Goal: Communication & Community: Answer question/provide support

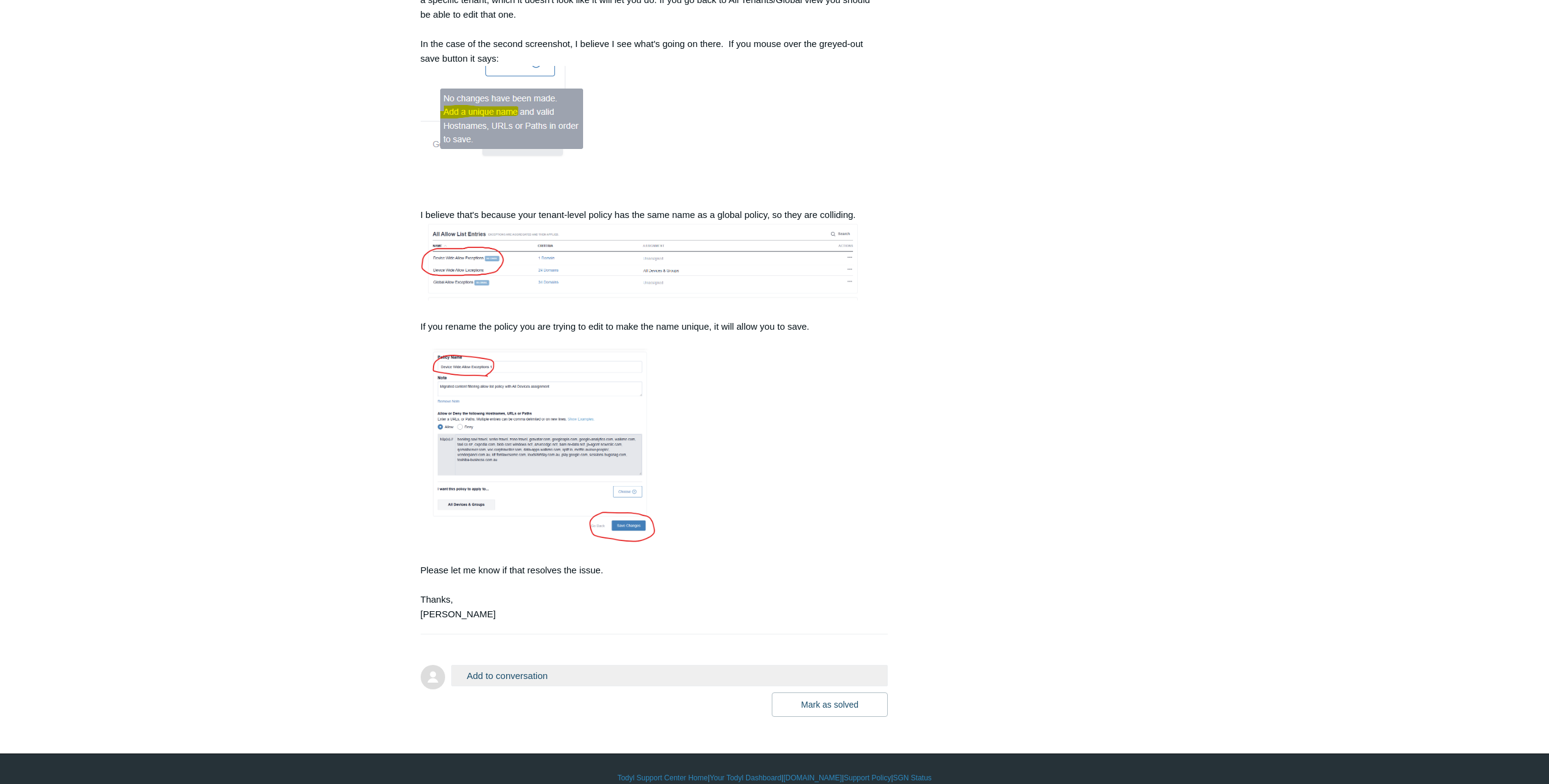
scroll to position [1061, 0]
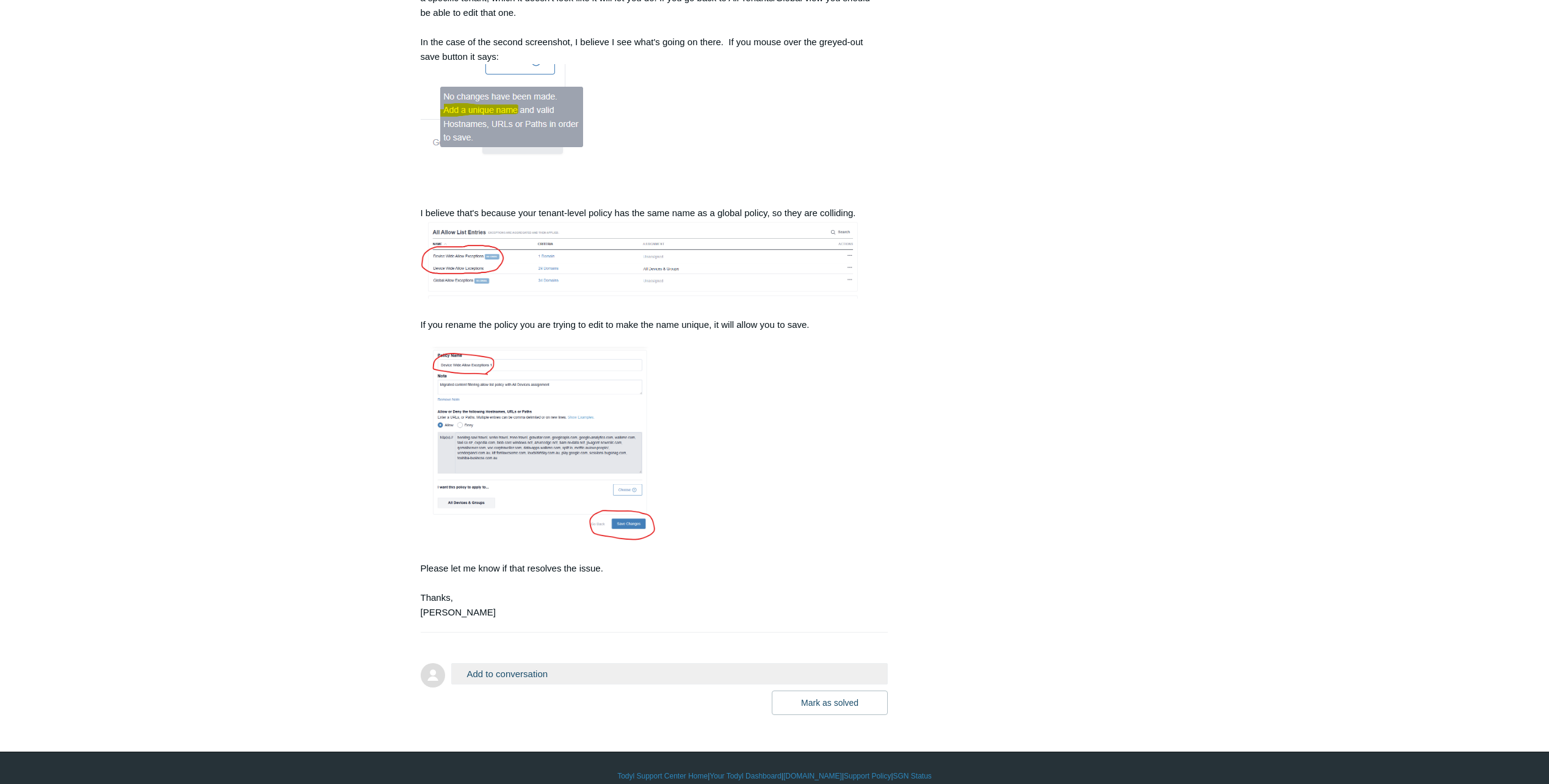
click at [506, 663] on button "Add to conversation" at bounding box center [670, 673] width 437 height 21
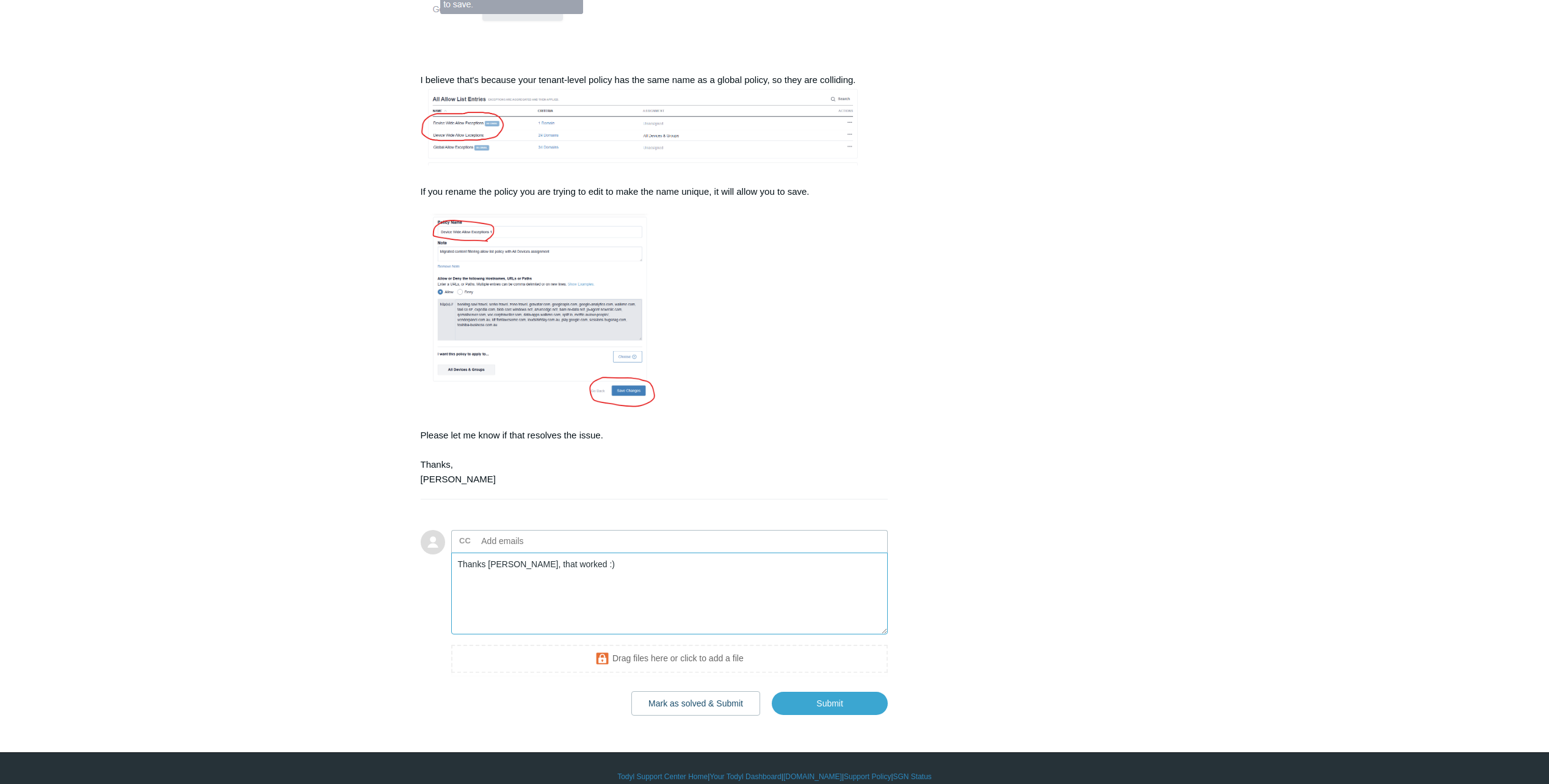
scroll to position [1194, 0]
click at [624, 552] on textarea "Thanks [PERSON_NAME], that worked :)" at bounding box center [670, 593] width 437 height 82
type textarea "Thanks [PERSON_NAME], that worked :)"
click at [805, 691] on input "Submit" at bounding box center [830, 703] width 116 height 24
click at [668, 691] on button "Mark as solved & Submit" at bounding box center [696, 703] width 129 height 24
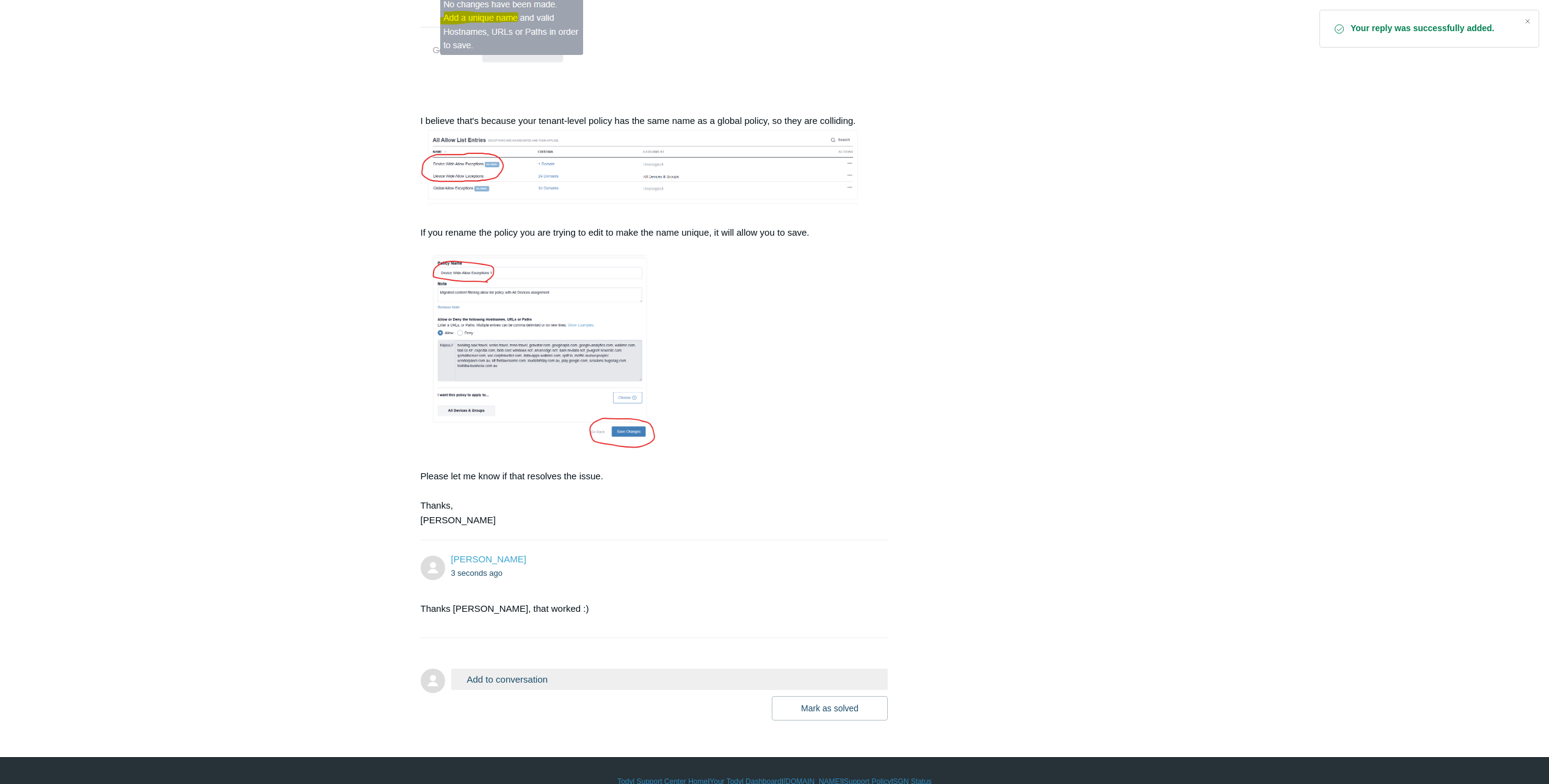
scroll to position [1159, 0]
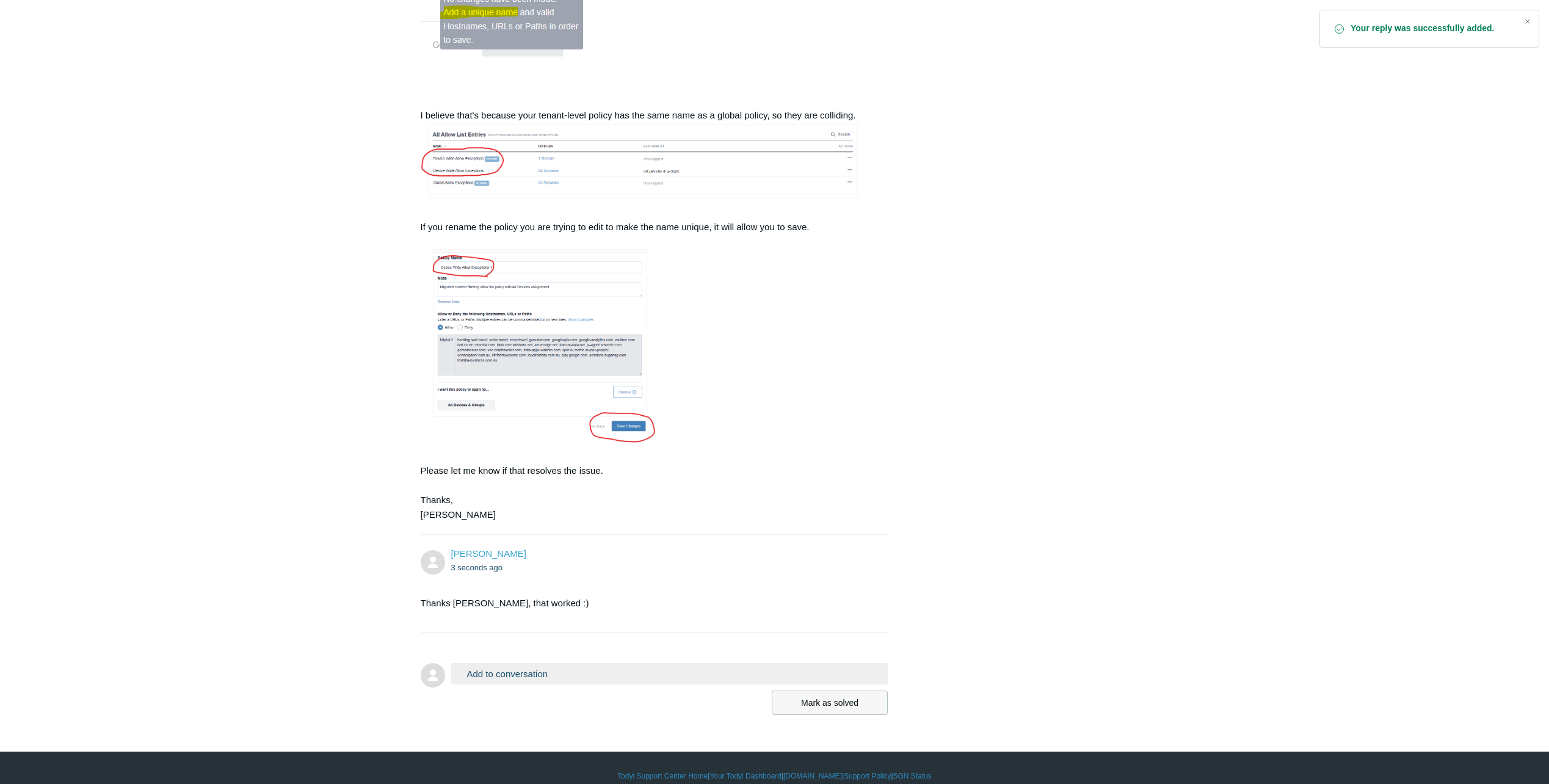
click at [820, 691] on button "Mark as solved" at bounding box center [830, 703] width 116 height 24
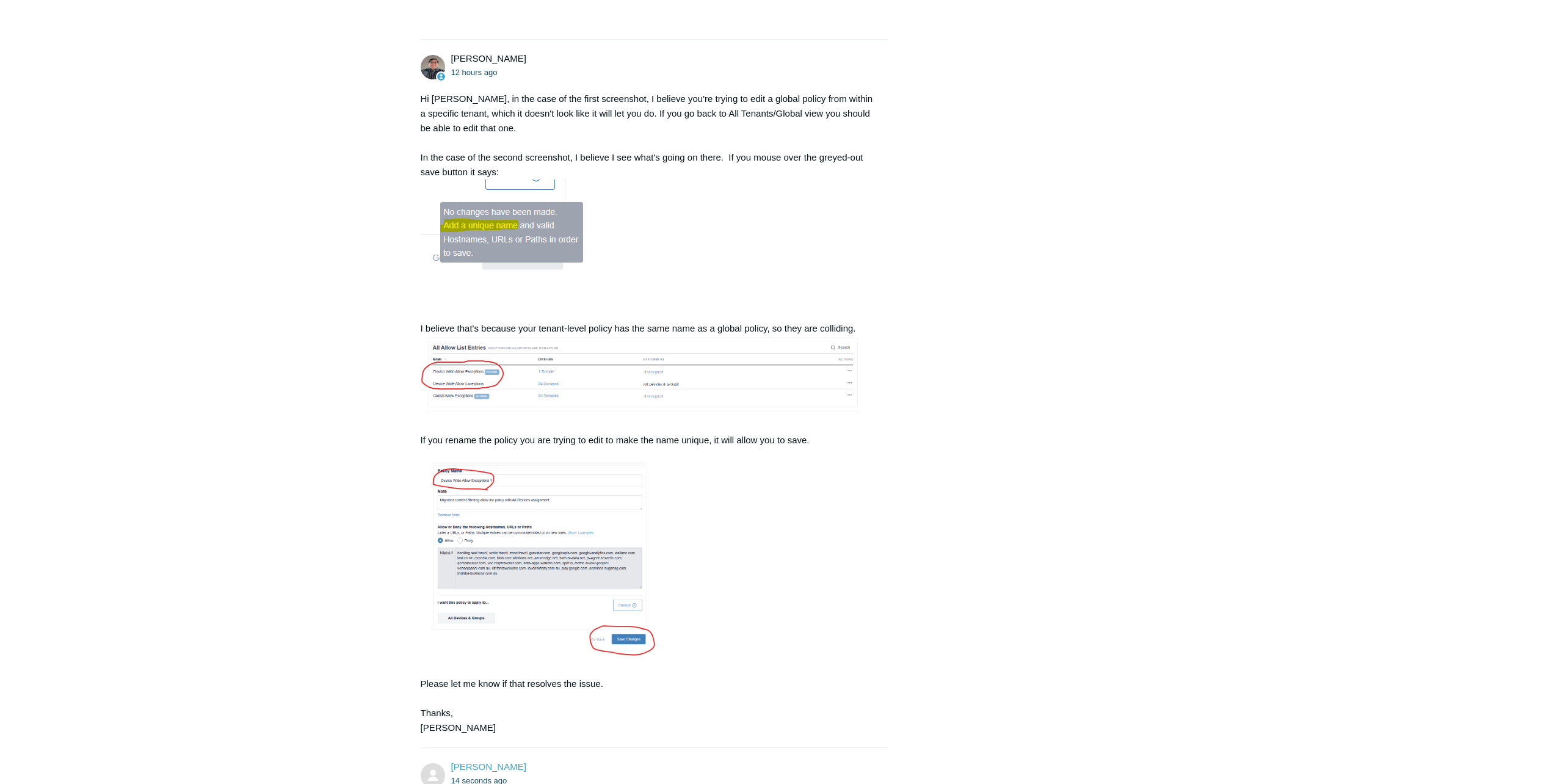
scroll to position [951, 0]
